Goal: Complete application form

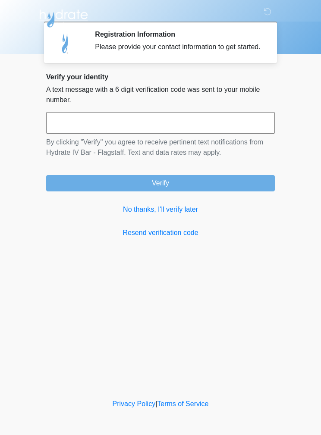
click at [163, 215] on link "No thanks, I'll verify later" at bounding box center [160, 210] width 229 height 10
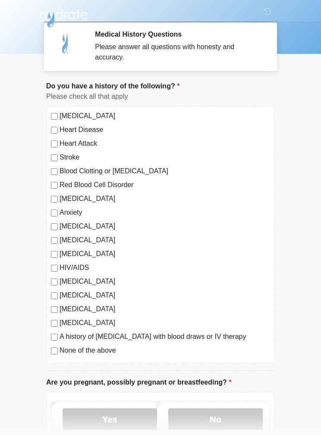
click at [66, 106] on li "Do you have a history of the following? Do you have a history of the following?…" at bounding box center [160, 226] width 229 height 290
click at [68, 112] on label "[MEDICAL_DATA]" at bounding box center [165, 116] width 211 height 10
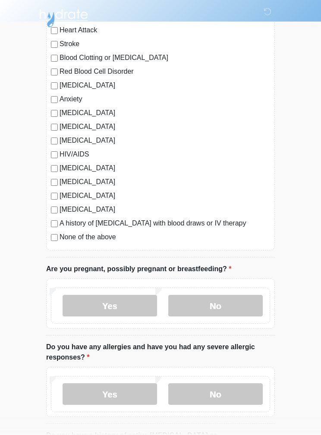
scroll to position [187, 0]
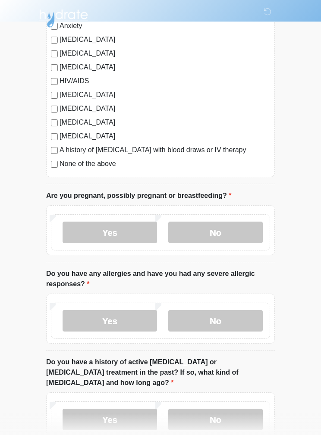
click at [238, 317] on label "No" at bounding box center [215, 321] width 95 height 22
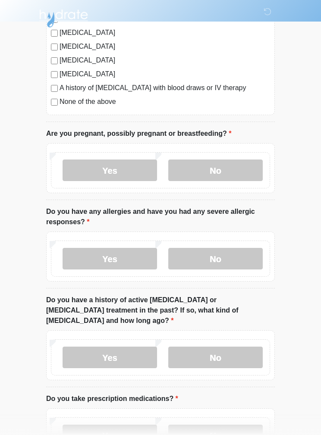
scroll to position [250, 0]
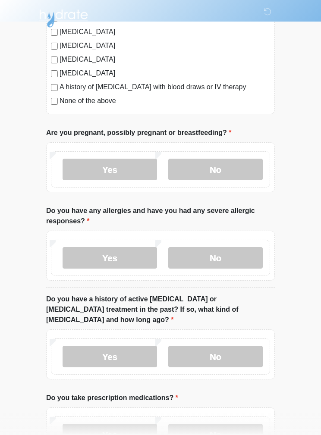
click at [238, 346] on label "No" at bounding box center [215, 357] width 95 height 22
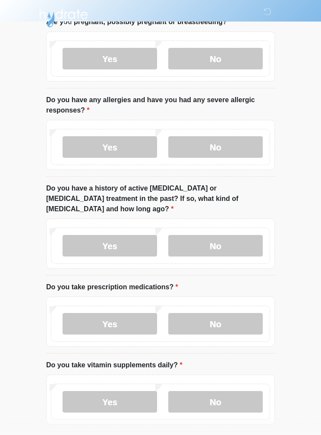
scroll to position [361, 0]
click at [136, 391] on label "Yes" at bounding box center [110, 402] width 95 height 22
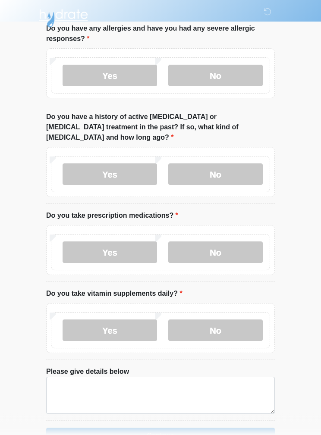
scroll to position [434, 0]
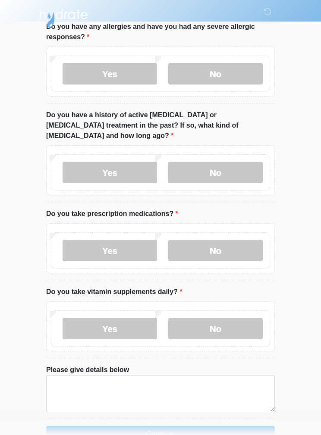
click at [215, 318] on label "No" at bounding box center [215, 329] width 95 height 22
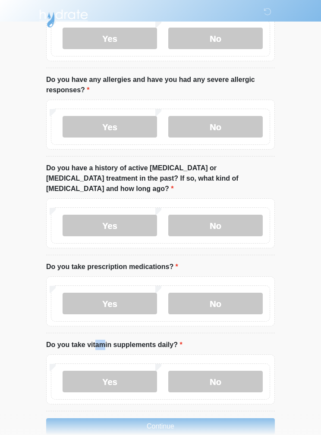
click at [129, 293] on label "Yes" at bounding box center [110, 304] width 95 height 22
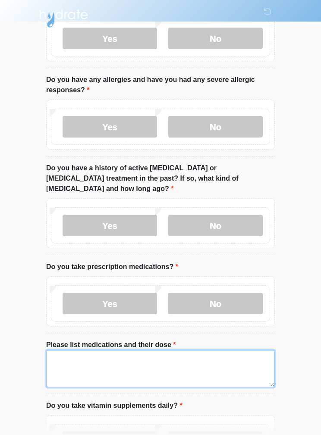
click at [107, 357] on textarea "Please list medications and their dose" at bounding box center [160, 368] width 229 height 37
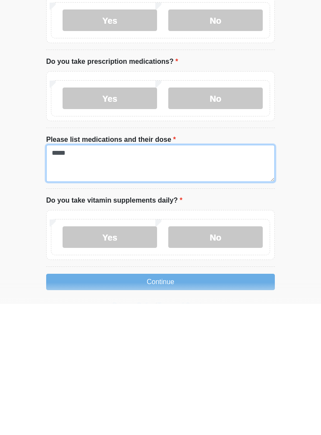
scroll to position [476, 0]
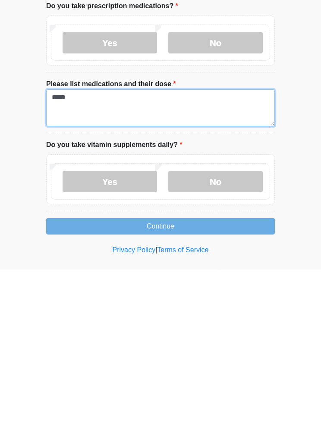
type textarea "*****"
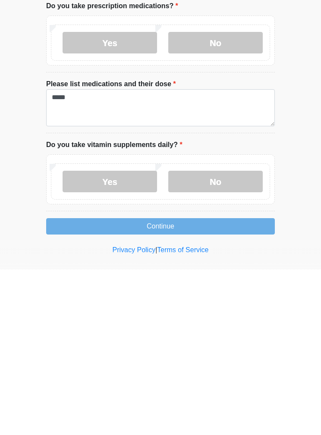
click at [204, 384] on button "Continue" at bounding box center [160, 392] width 229 height 16
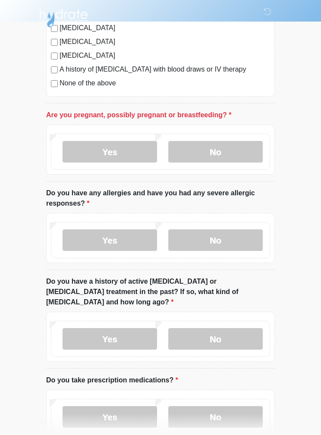
scroll to position [266, 0]
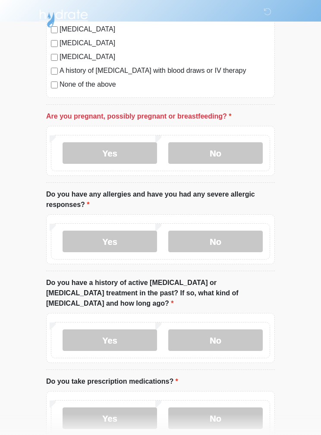
click at [240, 154] on label "No" at bounding box center [215, 153] width 95 height 22
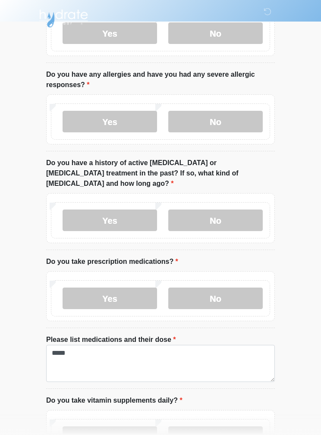
scroll to position [442, 0]
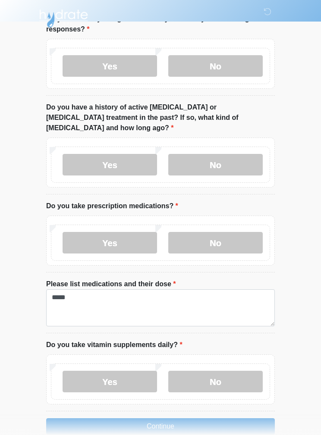
click at [195, 419] on button "Continue" at bounding box center [160, 427] width 229 height 16
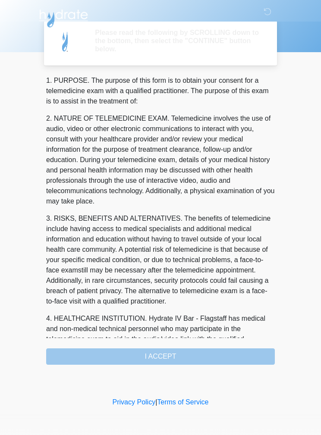
scroll to position [0, 0]
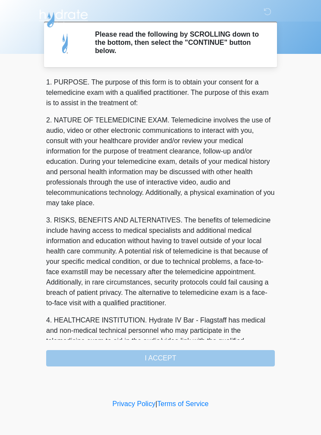
click at [191, 356] on div "1. PURPOSE. The purpose of this form is to obtain your consent for a telemedici…" at bounding box center [160, 222] width 229 height 290
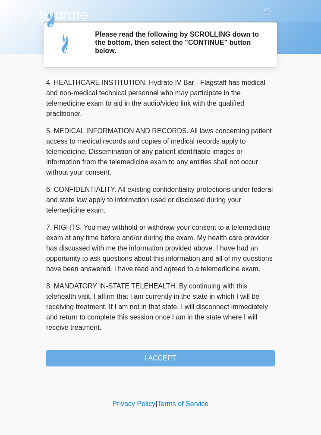
scroll to position [248, 0]
click at [193, 355] on button "I ACCEPT" at bounding box center [160, 358] width 229 height 16
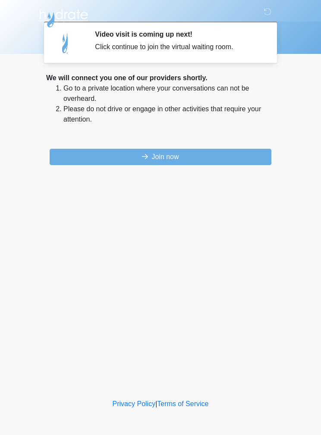
click at [221, 155] on button "Join now" at bounding box center [161, 157] width 222 height 16
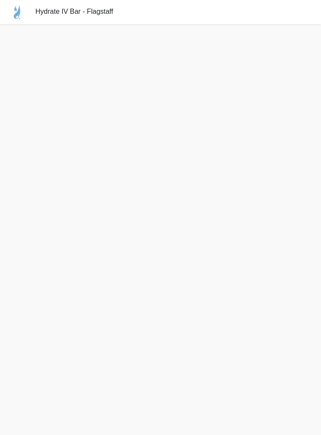
click at [321, 23] on div "Hydrate IV Bar - Flagstaff" at bounding box center [160, 12] width 321 height 24
